Goal: Task Accomplishment & Management: Manage account settings

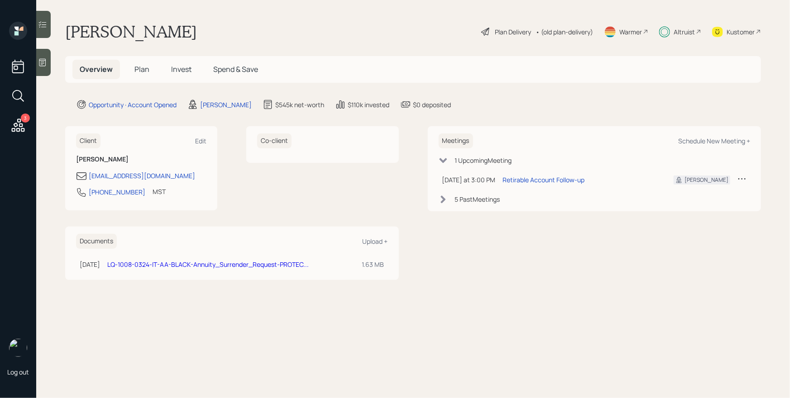
click at [497, 34] on div "Plan Delivery" at bounding box center [513, 32] width 36 height 10
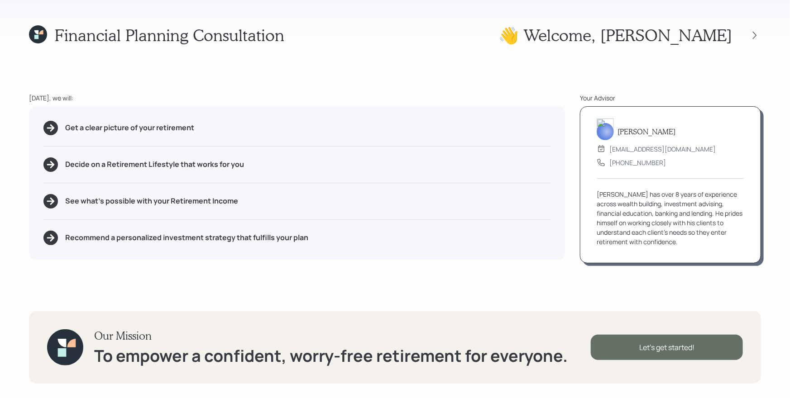
click at [676, 341] on div "Let's get started!" at bounding box center [667, 347] width 152 height 25
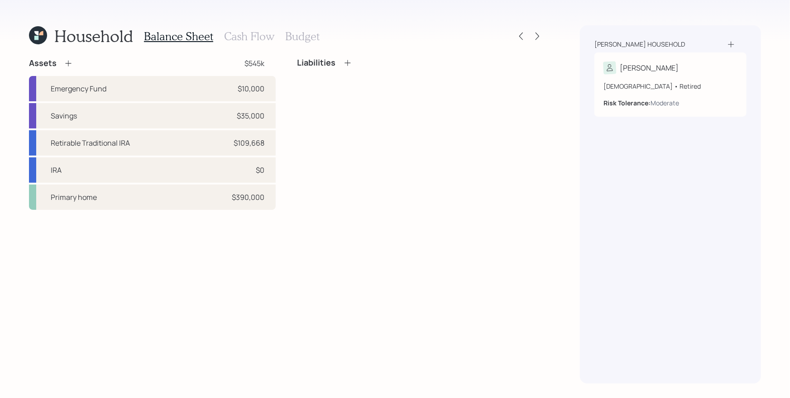
click at [256, 36] on h3 "Cash Flow" at bounding box center [249, 36] width 50 height 13
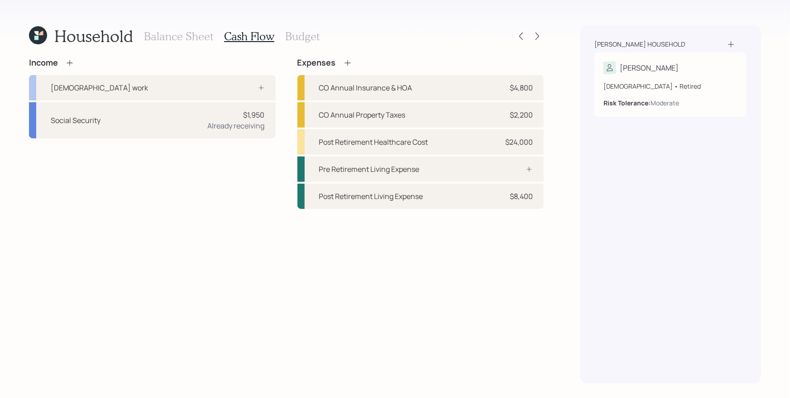
click at [593, 204] on div "[PERSON_NAME] household [PERSON_NAME] [DEMOGRAPHIC_DATA] • Retired Risk Toleran…" at bounding box center [670, 204] width 181 height 358
click at [527, 140] on div "$24,000" at bounding box center [519, 142] width 28 height 11
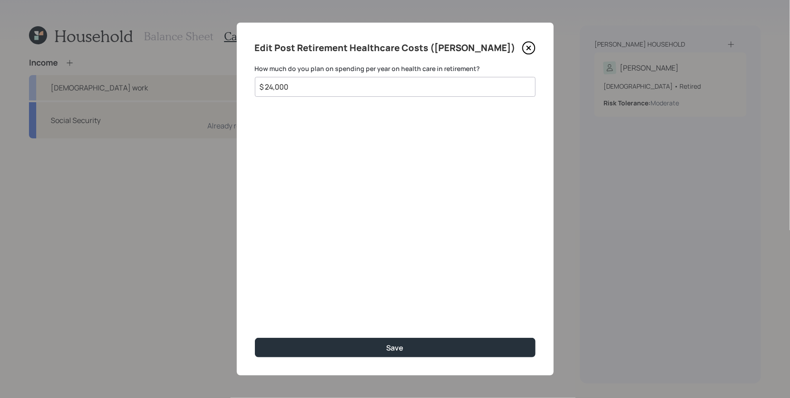
click at [424, 84] on input "$ 24,000" at bounding box center [391, 86] width 265 height 11
type input "$ 12,000"
click at [255, 338] on button "Save" at bounding box center [395, 347] width 281 height 19
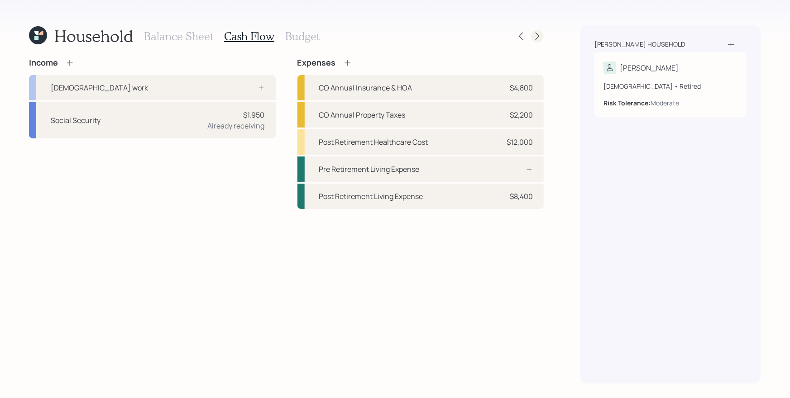
click at [535, 34] on icon at bounding box center [537, 36] width 9 height 9
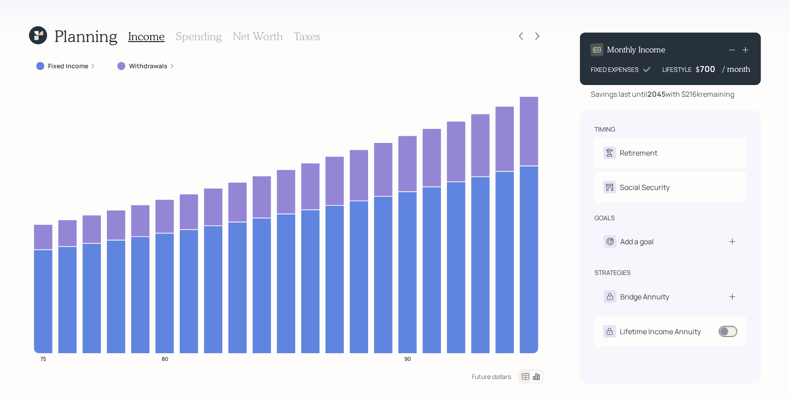
click at [141, 64] on label "Withdrawals" at bounding box center [148, 66] width 38 height 9
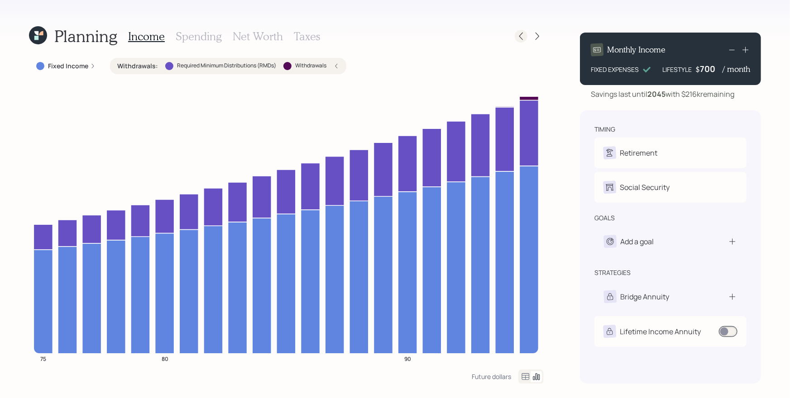
click at [522, 32] on icon at bounding box center [520, 36] width 9 height 9
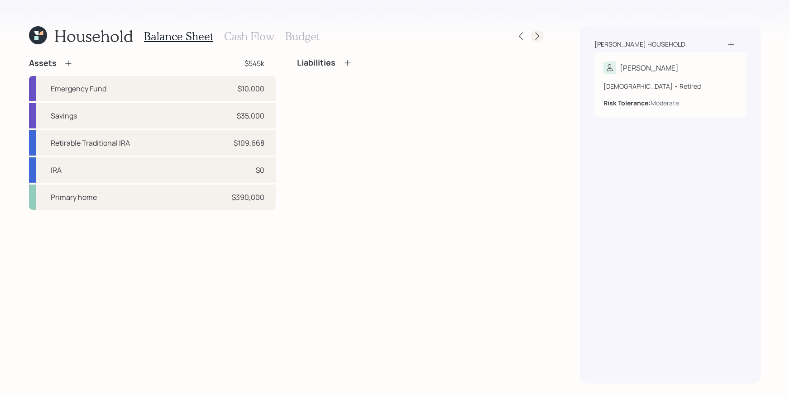
click at [541, 34] on icon at bounding box center [537, 36] width 9 height 9
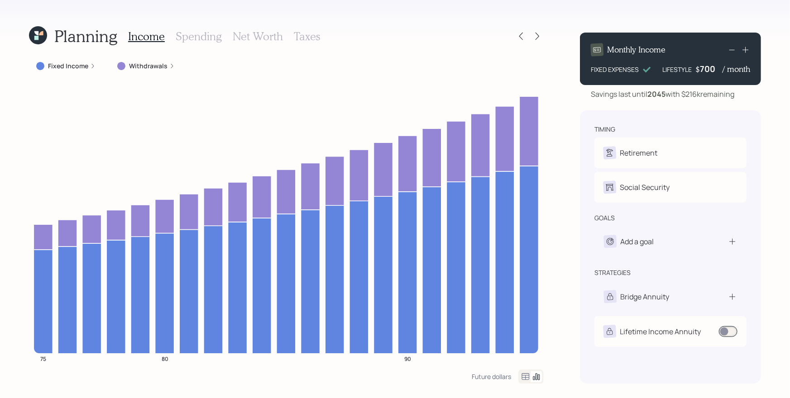
click at [134, 65] on label "Withdrawals" at bounding box center [148, 66] width 38 height 9
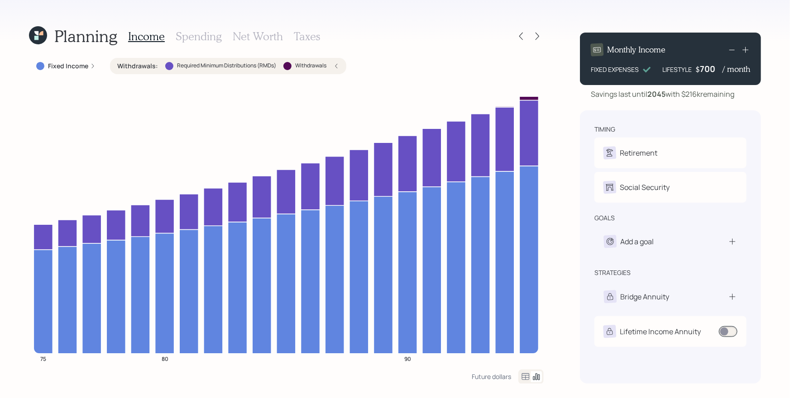
click at [212, 32] on h3 "Spending" at bounding box center [199, 36] width 46 height 13
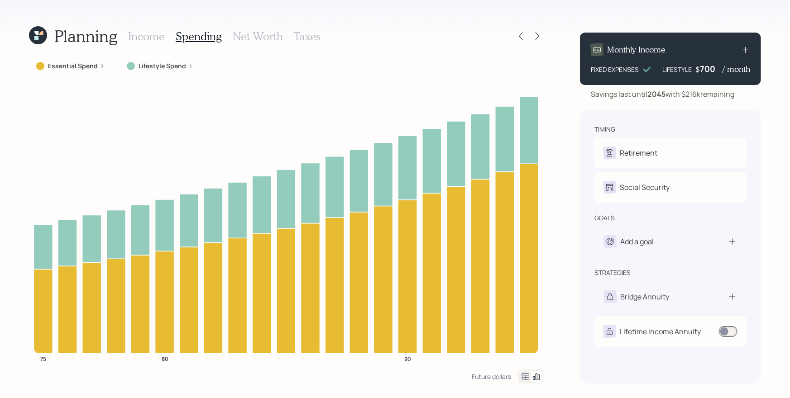
click at [143, 62] on label "Lifestyle Spend" at bounding box center [163, 66] width 48 height 9
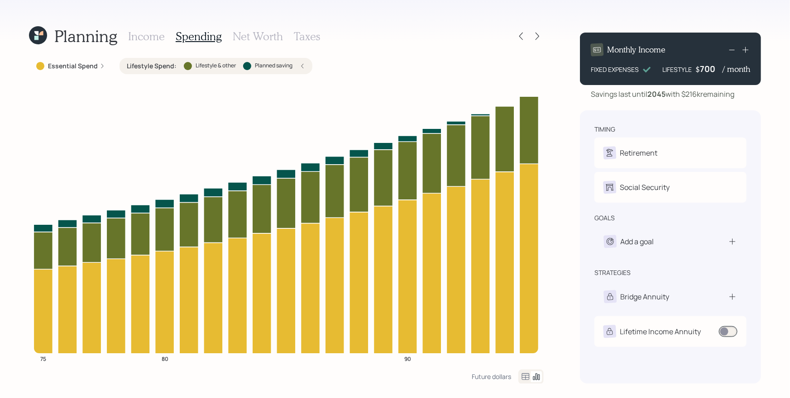
click at [554, 71] on div "Planning Income Spending Net Worth Taxes Essential Spend Lifestyle Spend : Life…" at bounding box center [395, 199] width 790 height 398
click at [410, 27] on div "Planning Income Spending Net Worth Taxes" at bounding box center [286, 36] width 515 height 22
click at [540, 33] on icon at bounding box center [537, 36] width 9 height 9
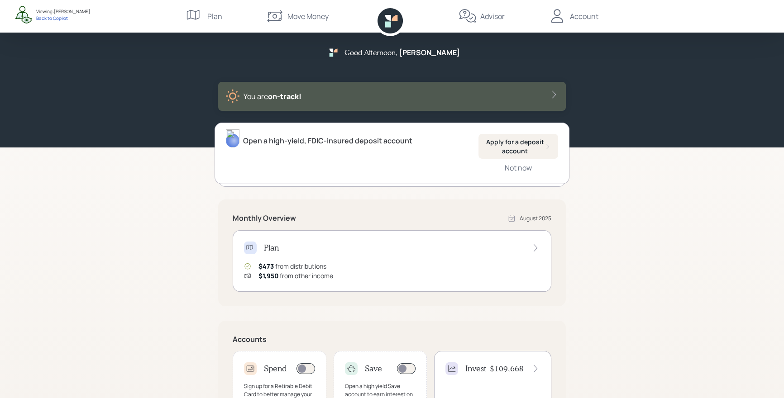
scroll to position [67, 0]
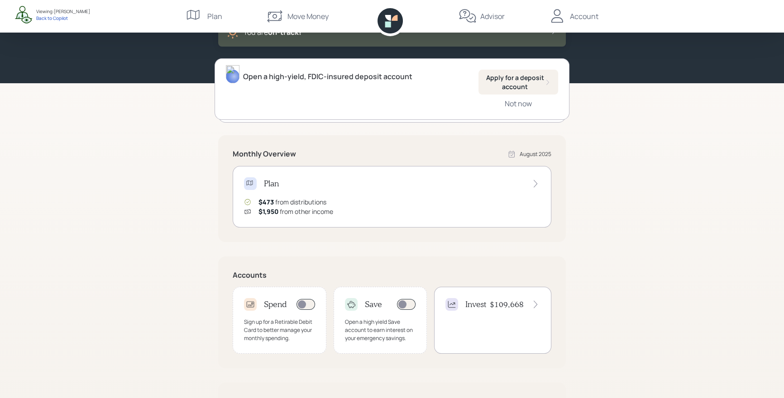
click at [498, 314] on div "Invest $109,668" at bounding box center [492, 320] width 117 height 67
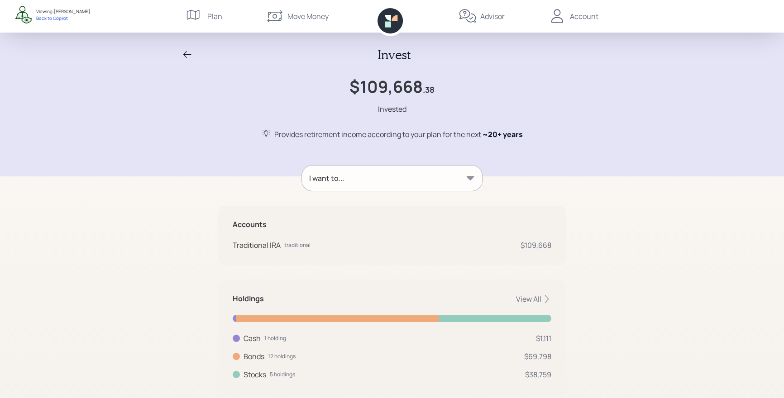
click at [190, 52] on icon at bounding box center [187, 54] width 11 height 11
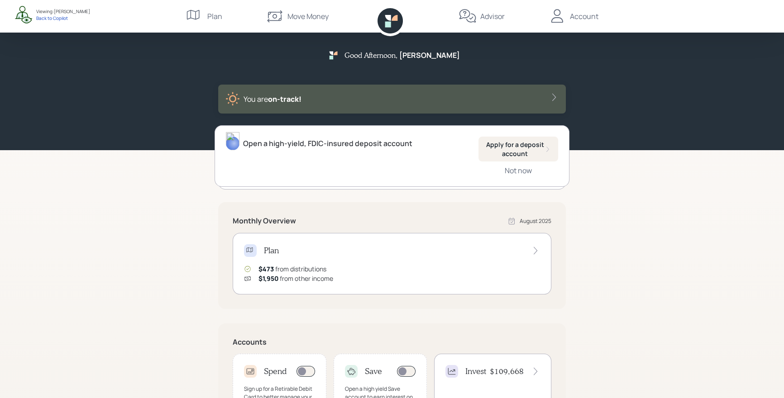
click at [697, 226] on div "Good Afternoon , Susan You are on‑track! Open a high-yield, FDIC-insured deposi…" at bounding box center [392, 280] width 784 height 561
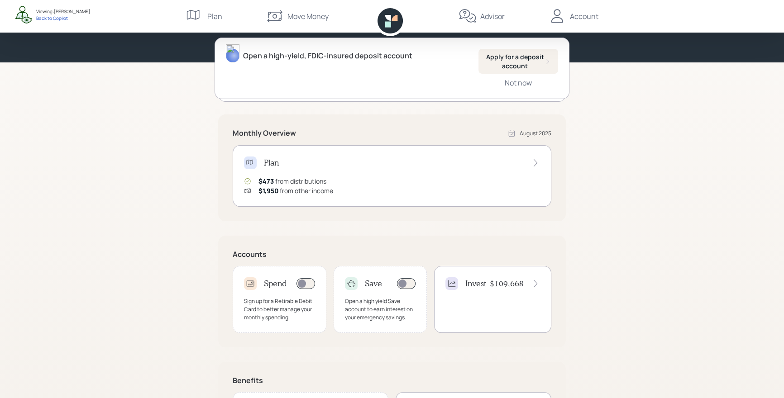
scroll to position [88, 0]
click at [484, 293] on div "Invest $109,668" at bounding box center [492, 299] width 117 height 67
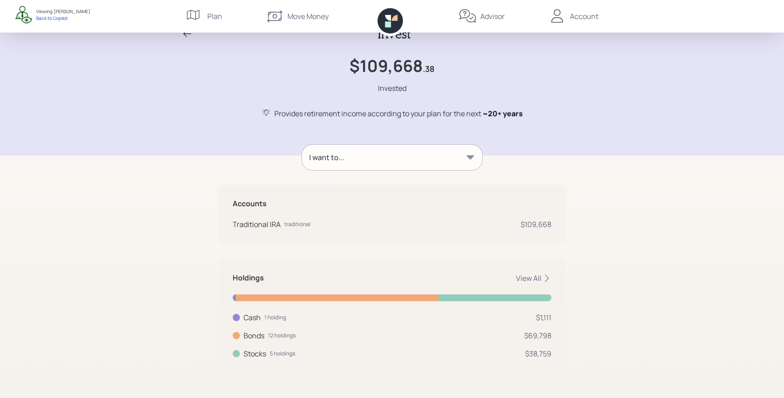
scroll to position [22, 0]
drag, startPoint x: 525, startPoint y: 225, endPoint x: 559, endPoint y: 225, distance: 33.9
click at [559, 225] on div "Accounts Traditional IRA traditional $109,668" at bounding box center [392, 213] width 348 height 59
click at [558, 241] on div "Accounts Traditional IRA traditional $109,668" at bounding box center [392, 213] width 348 height 59
drag, startPoint x: 533, startPoint y: 315, endPoint x: 552, endPoint y: 320, distance: 19.1
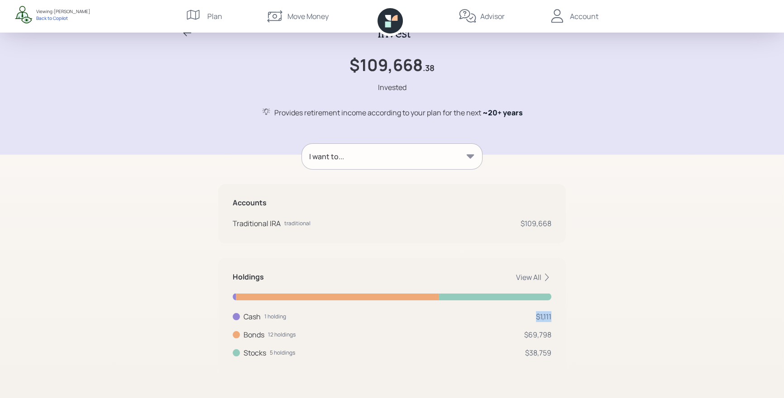
click at [557, 315] on div "Holdings View All Cash 1 holding $1,111 Cash USD $1,111 Bonds 12 holdings $69,7…" at bounding box center [392, 315] width 348 height 115
drag, startPoint x: 522, startPoint y: 336, endPoint x: 556, endPoint y: 339, distance: 34.5
click at [556, 339] on div "Holdings View All Cash 1 holding $1,111 Cash USD $1,111 Bonds 12 holdings $69,7…" at bounding box center [392, 315] width 348 height 115
drag, startPoint x: 524, startPoint y: 357, endPoint x: 559, endPoint y: 357, distance: 34.4
click at [559, 358] on div "Holdings View All Cash 1 holding $1,111 Cash USD $1,111 Bonds 12 holdings $69,7…" at bounding box center [392, 315] width 348 height 115
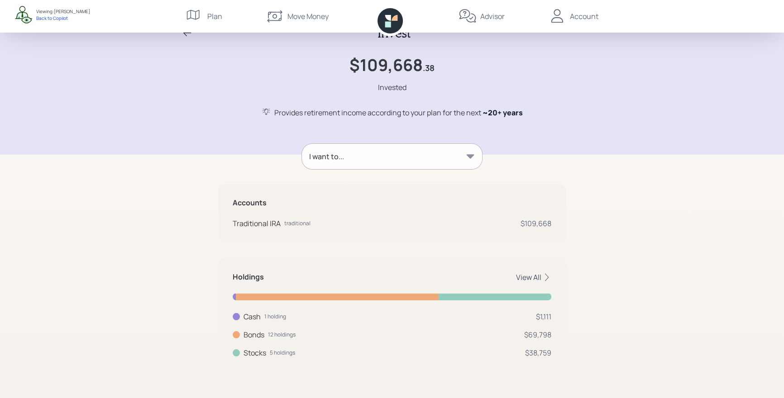
click at [535, 279] on div "View All" at bounding box center [533, 277] width 35 height 10
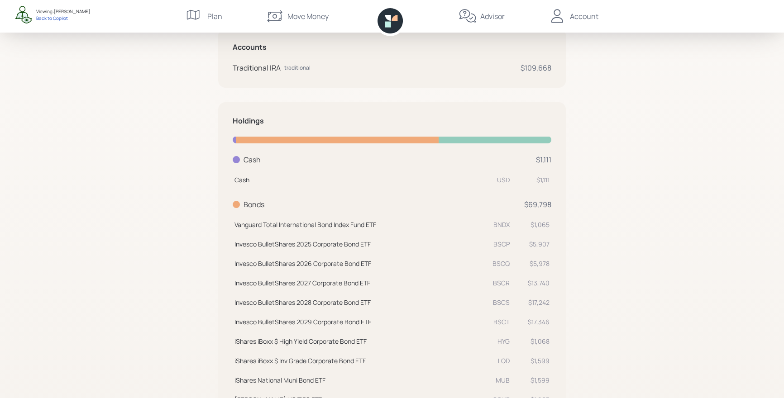
scroll to position [203, 0]
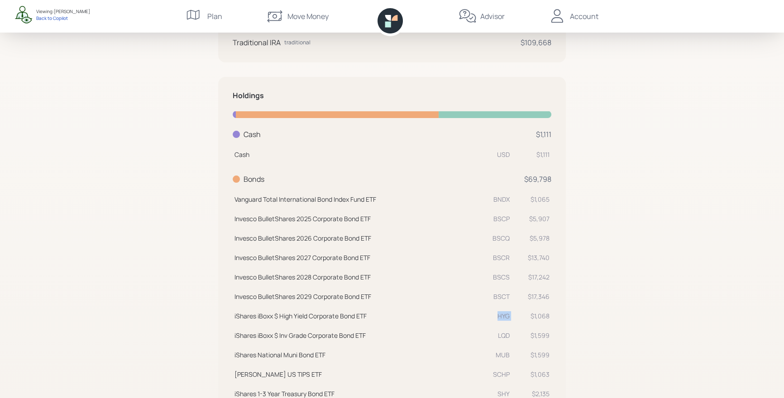
drag, startPoint x: 512, startPoint y: 313, endPoint x: 493, endPoint y: 316, distance: 19.7
click at [489, 316] on tr "iShares iBoxx $ High Yield Corporate Bond ETF HYG $1,068" at bounding box center [392, 314] width 319 height 19
drag, startPoint x: 517, startPoint y: 334, endPoint x: 483, endPoint y: 334, distance: 33.9
click at [483, 334] on tr "iShares iBoxx $ Inv Grade Corporate Bond ETF LQD $1,599" at bounding box center [392, 334] width 319 height 19
click at [483, 356] on tr "iShares National Muni Bond ETF MUB $1,599" at bounding box center [392, 353] width 319 height 19
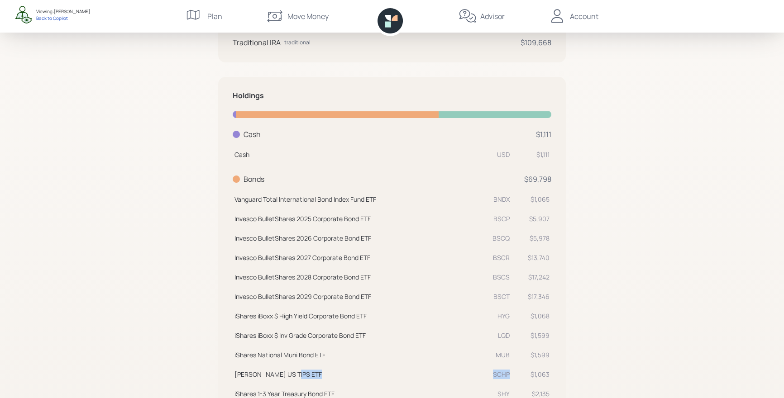
drag, startPoint x: 508, startPoint y: 376, endPoint x: 482, endPoint y: 373, distance: 25.9
click at [482, 375] on td "Schwab US TIPS ETF SCHP" at bounding box center [372, 372] width 279 height 19
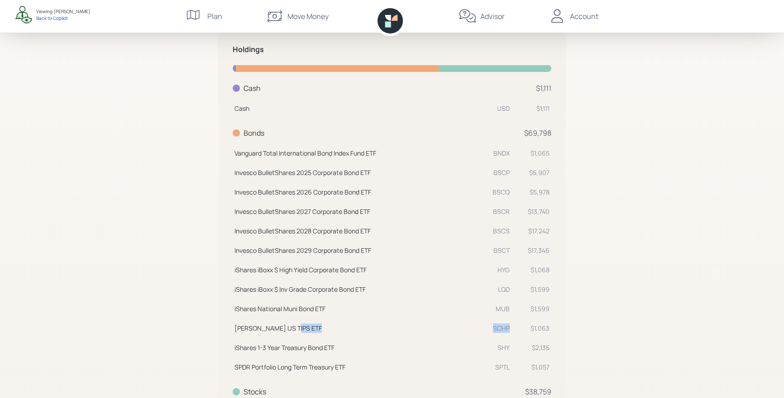
scroll to position [270, 0]
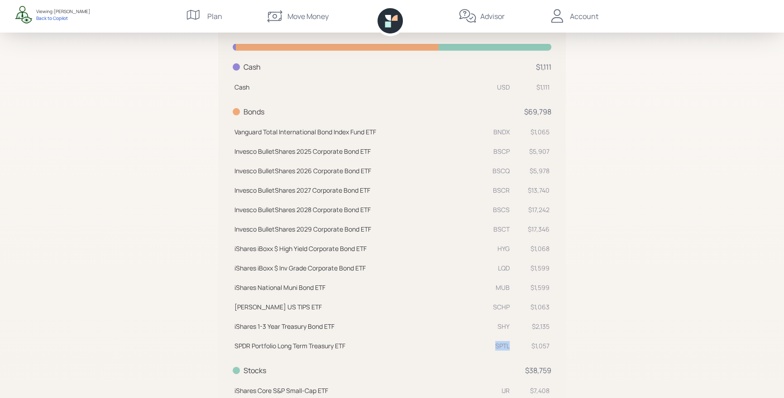
drag, startPoint x: 506, startPoint y: 347, endPoint x: 492, endPoint y: 346, distance: 14.5
click at [491, 348] on div "SPTL" at bounding box center [500, 346] width 19 height 10
drag, startPoint x: 515, startPoint y: 326, endPoint x: 486, endPoint y: 324, distance: 28.6
click at [486, 324] on tr "iShares 1-3 Year Treasury Bond ETF SHY $2,135" at bounding box center [392, 324] width 319 height 19
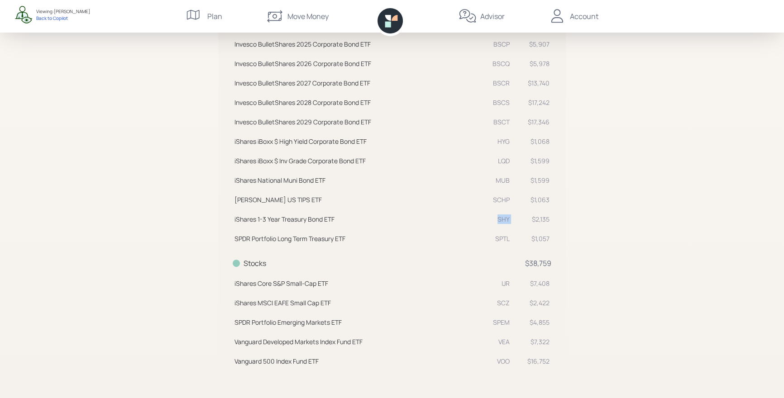
scroll to position [389, 0]
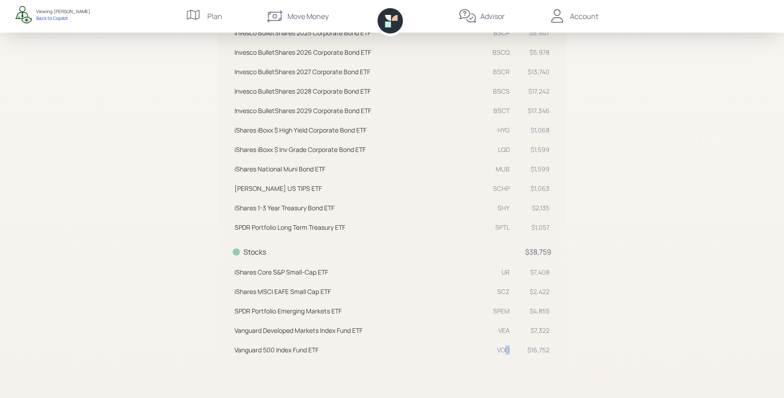
drag, startPoint x: 511, startPoint y: 349, endPoint x: 493, endPoint y: 349, distance: 17.7
click at [493, 349] on td "Vanguard 500 Index Fund ETF VOO" at bounding box center [372, 348] width 279 height 19
click at [487, 328] on tr "Vanguard Developed Markets Index Fund ETF VEA $7,322" at bounding box center [392, 329] width 319 height 19
drag, startPoint x: 516, startPoint y: 307, endPoint x: 464, endPoint y: 308, distance: 52.5
click at [464, 308] on tr "SPDR Portfolio Emerging Markets ETF SPEM $4,855" at bounding box center [392, 309] width 319 height 19
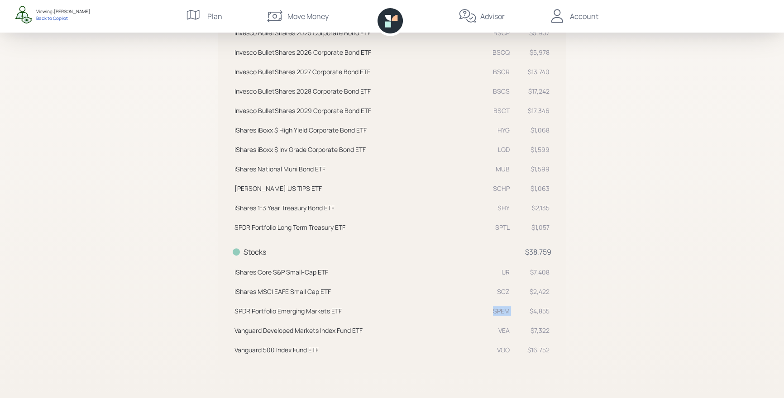
click at [497, 298] on td "iShares MSCI EAFE Small Cap ETF SCZ" at bounding box center [372, 290] width 279 height 19
drag, startPoint x: 490, startPoint y: 292, endPoint x: 470, endPoint y: 292, distance: 20.4
click at [470, 292] on td "iShares MSCI EAFE Small Cap ETF SCZ" at bounding box center [372, 290] width 279 height 19
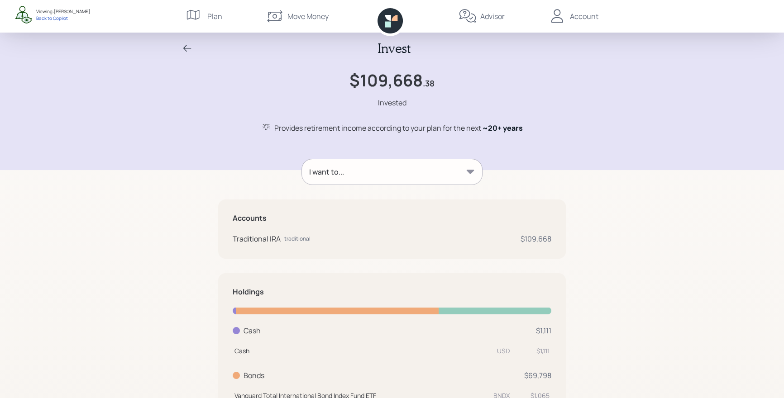
scroll to position [0, 0]
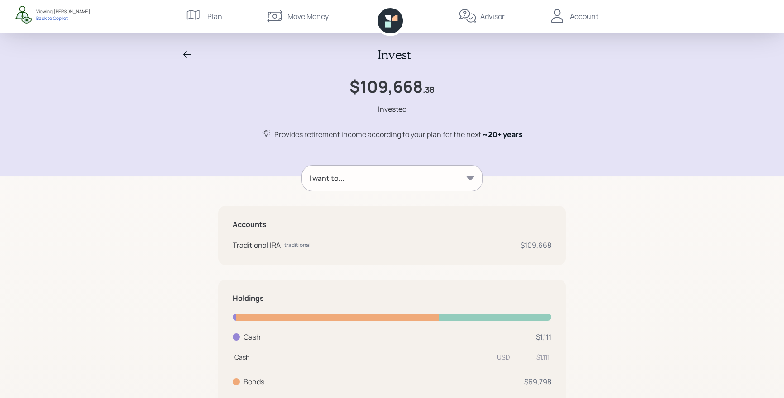
click at [593, 190] on div "Invest $109,668 .38 Invested Provides retirement income according to your plan …" at bounding box center [392, 393] width 784 height 787
click at [393, 22] on icon at bounding box center [389, 20] width 25 height 25
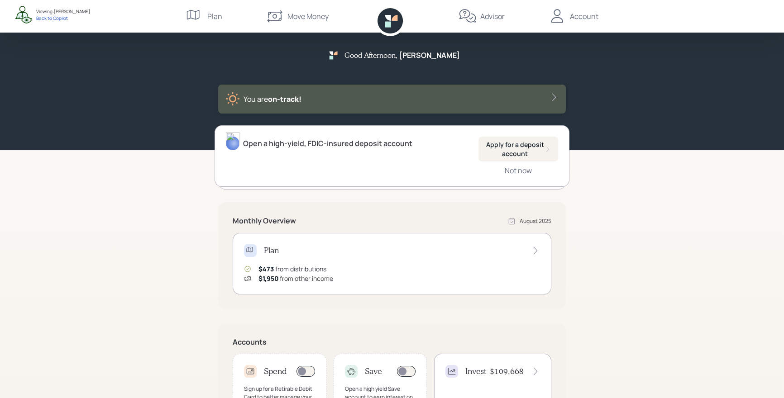
click at [671, 202] on div "Good Afternoon , Susan You are on‑track! Open a high-yield, FDIC-insured deposi…" at bounding box center [392, 280] width 784 height 561
